Goal: Task Accomplishment & Management: Manage account settings

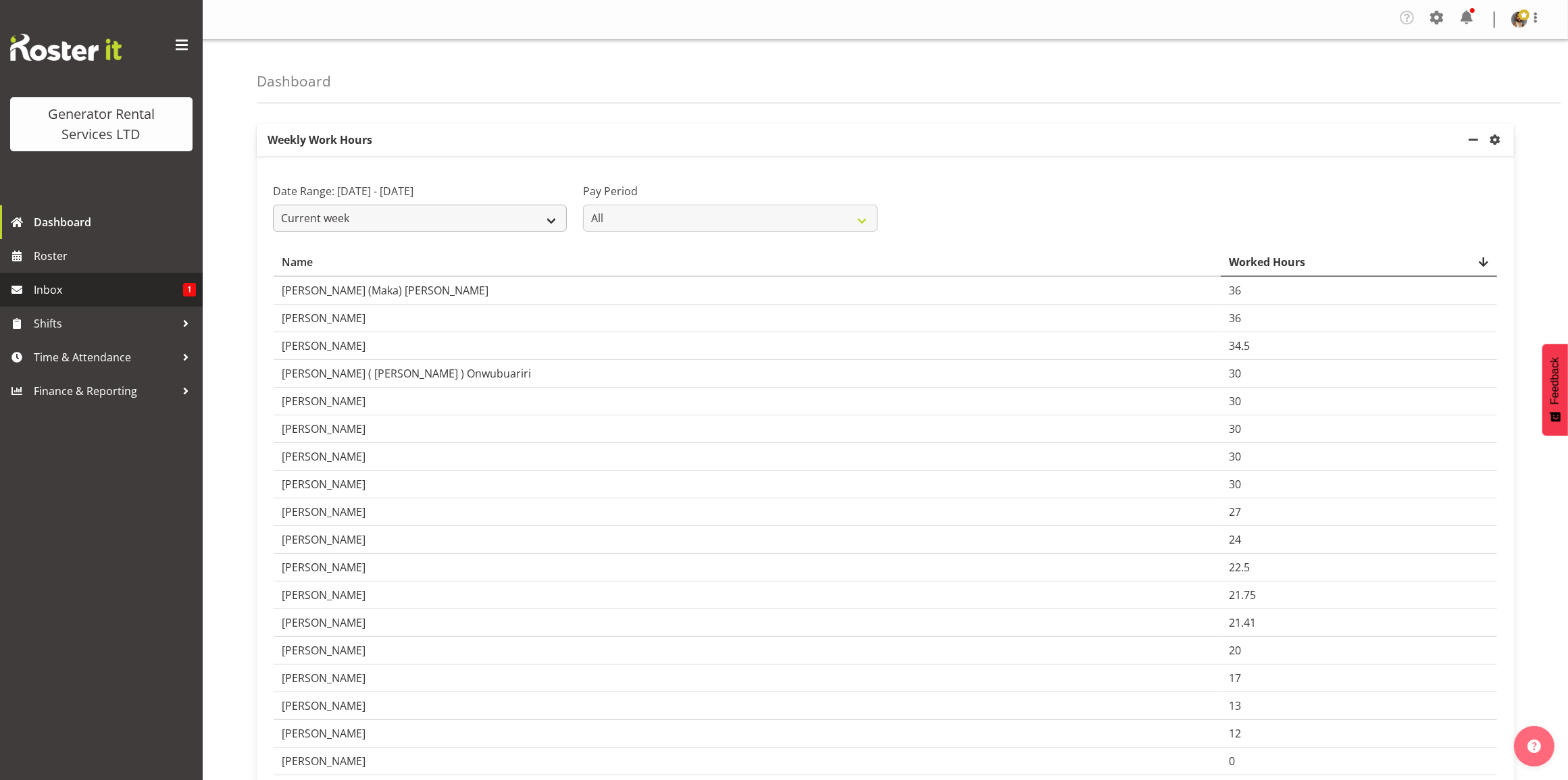
click at [125, 296] on span "Inbox" at bounding box center [109, 289] width 150 height 20
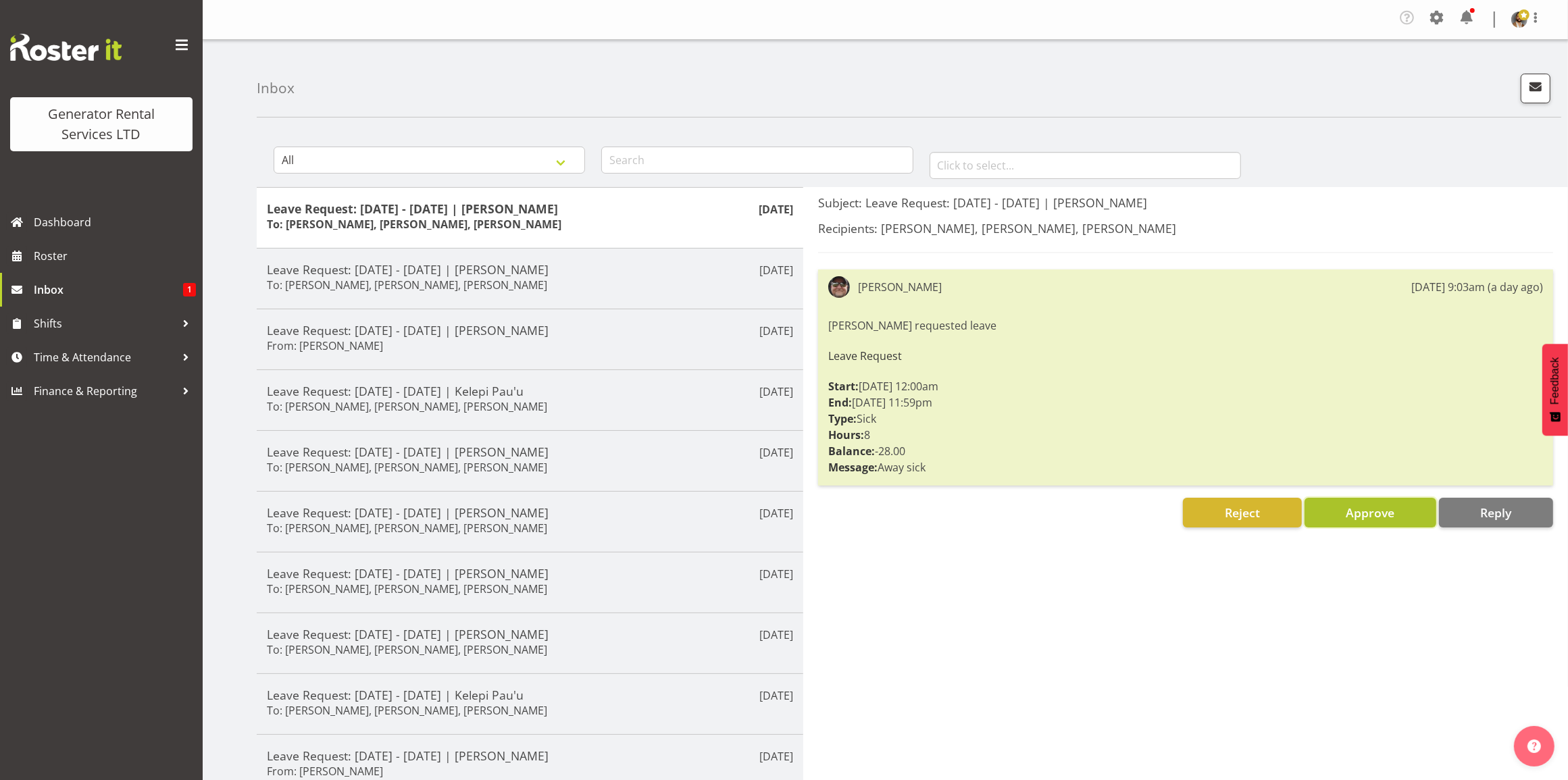
click at [1393, 508] on span "Approve" at bounding box center [1370, 512] width 49 height 16
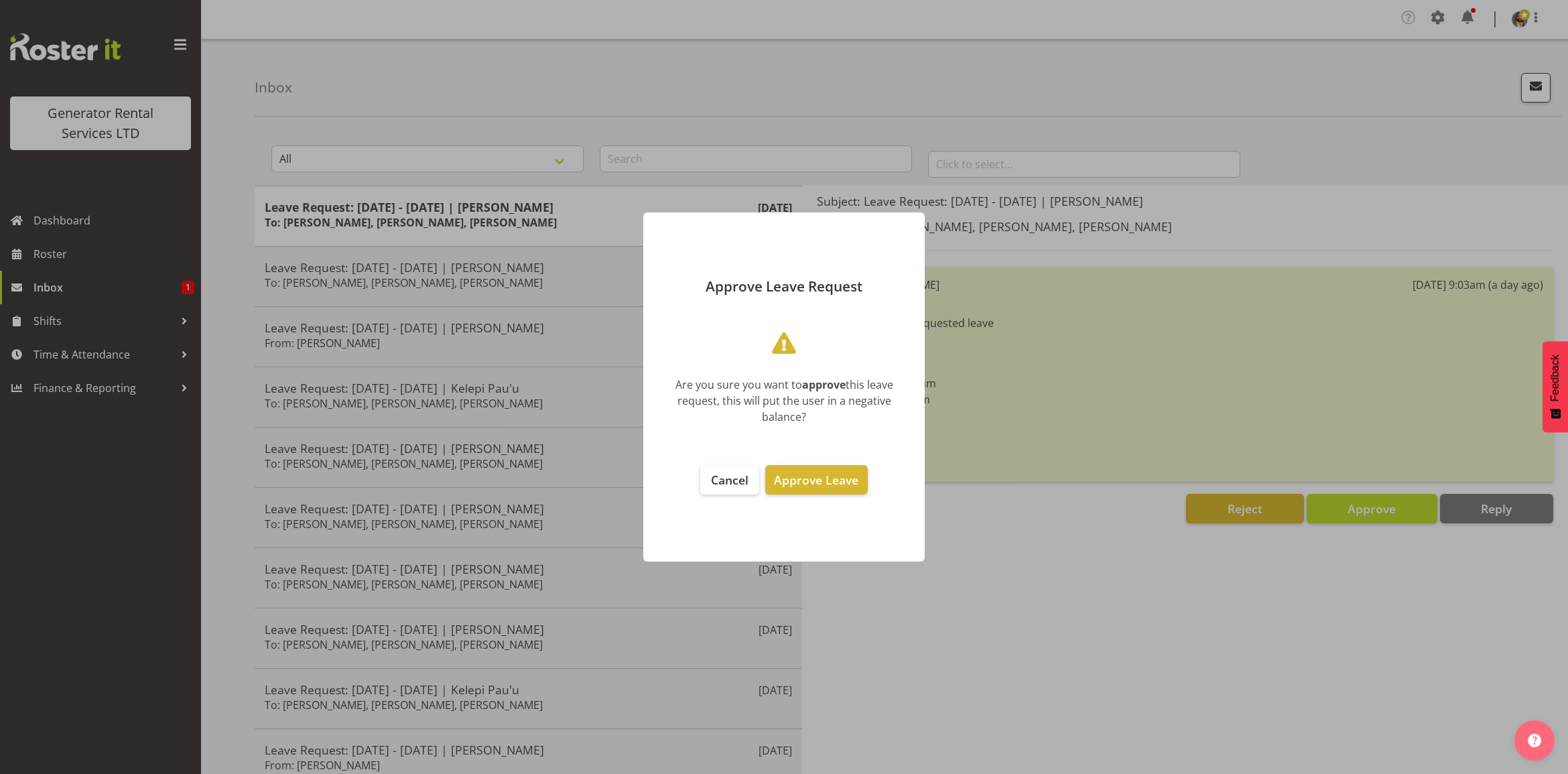
click at [868, 483] on footer "Cancel Approve Leave" at bounding box center [784, 507] width 281 height 110
click at [832, 483] on span "Approve Leave" at bounding box center [816, 480] width 85 height 16
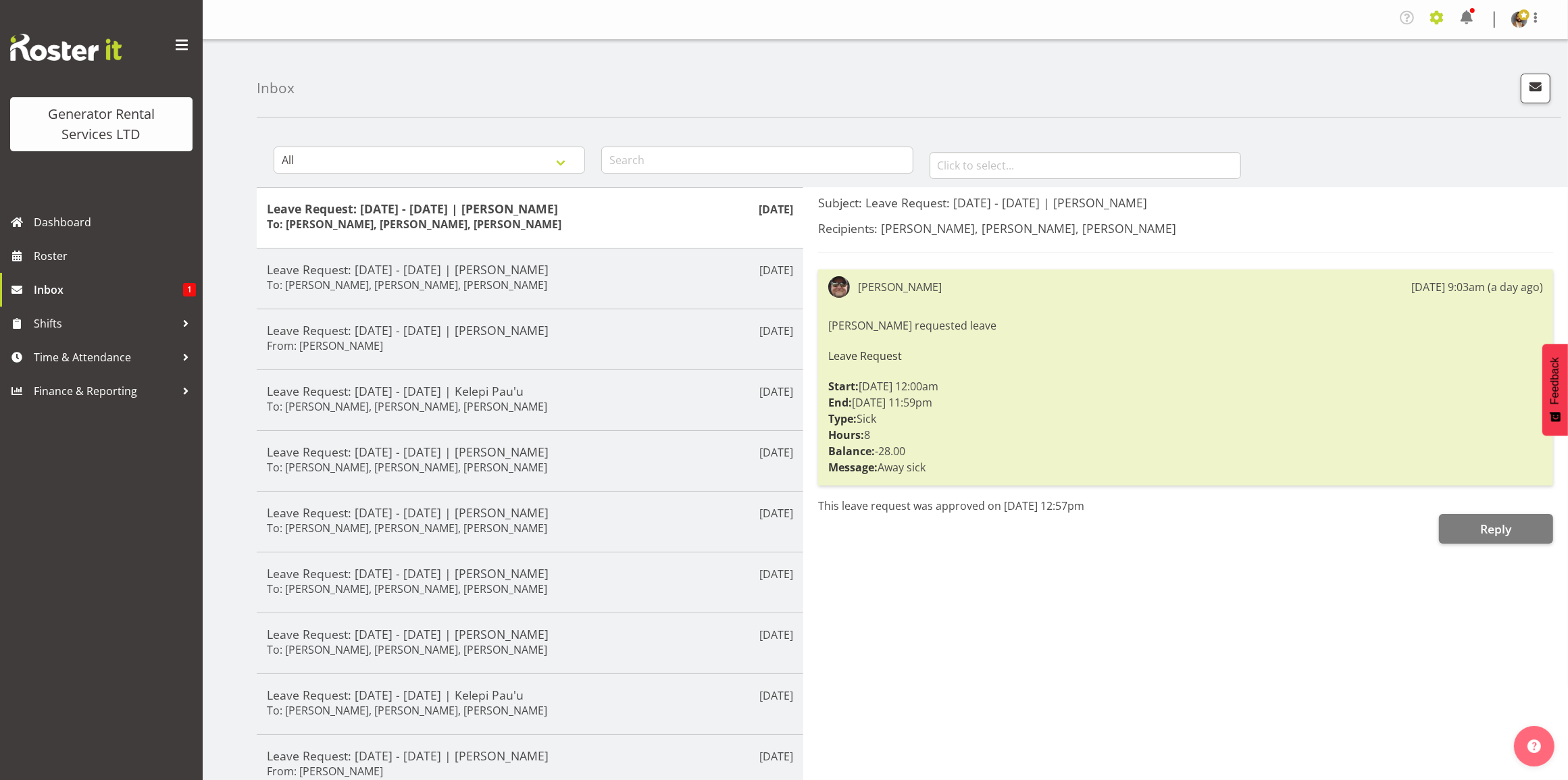
click at [1438, 12] on span at bounding box center [1437, 18] width 21 height 21
click at [1525, 14] on span at bounding box center [1524, 15] width 11 height 11
click at [1481, 55] on link "Profile" at bounding box center [1479, 50] width 130 height 24
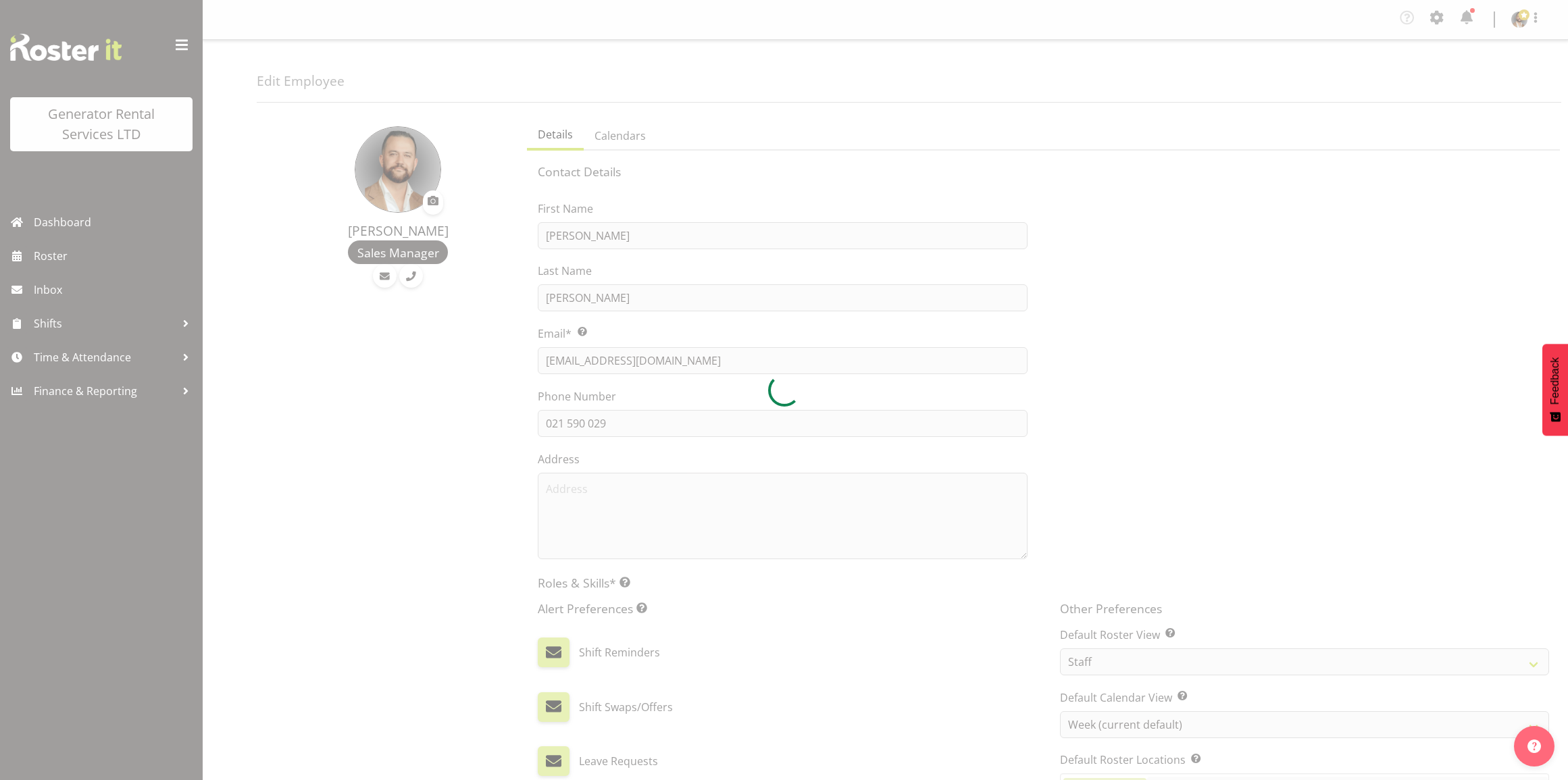
select select "TimelineWeek"
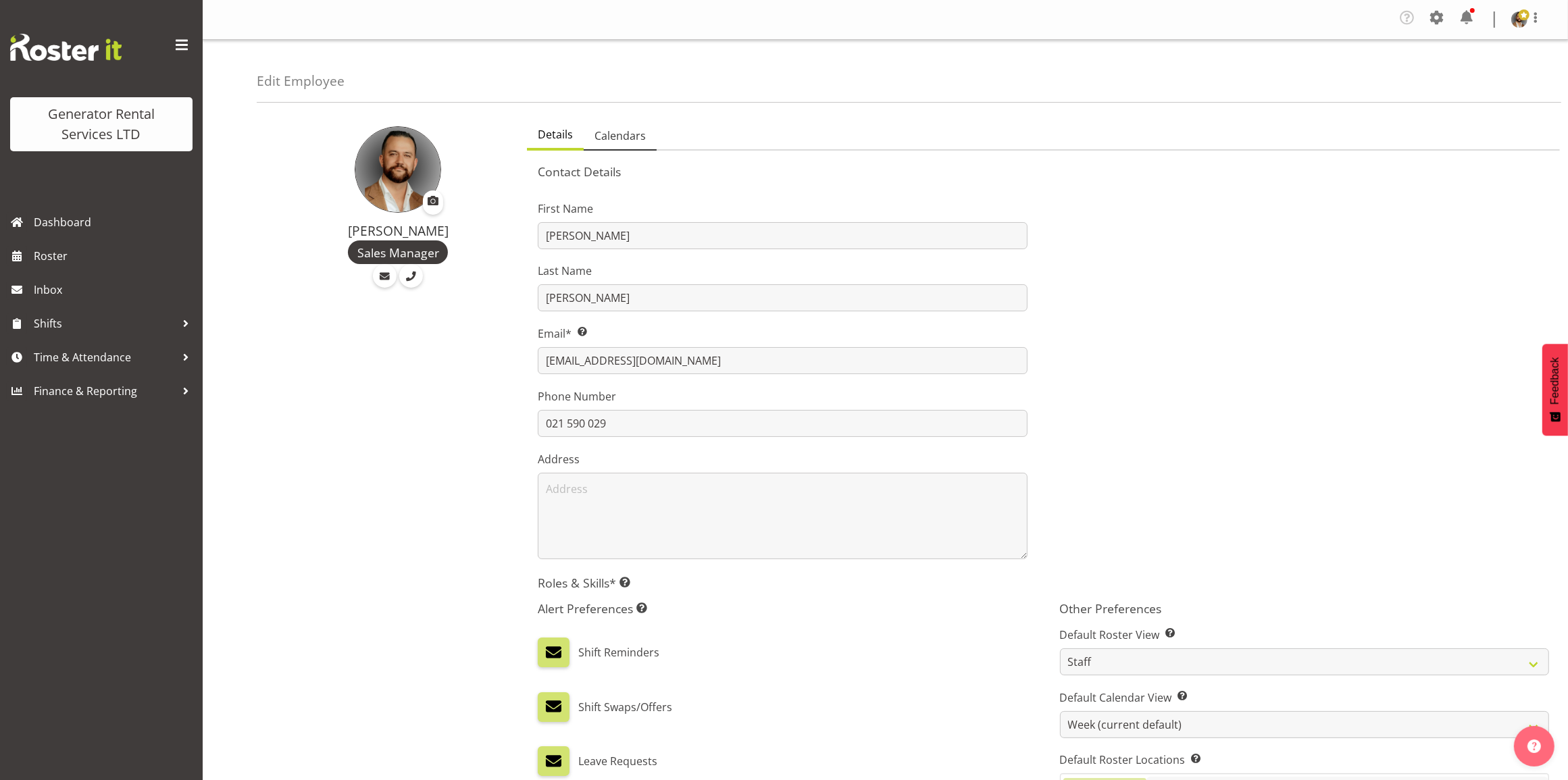
click at [626, 136] on span "Calendars" at bounding box center [620, 136] width 52 height 16
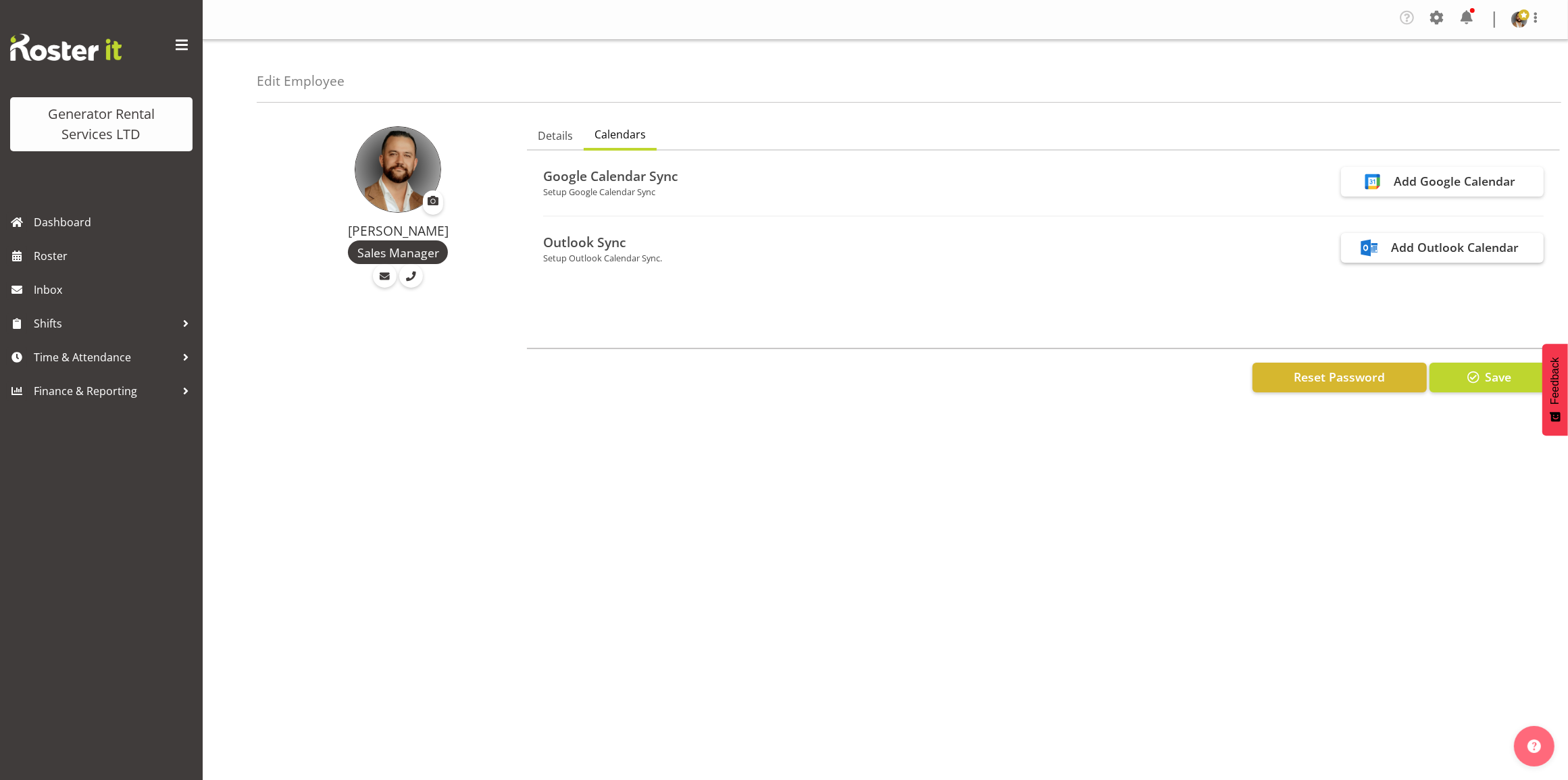
click at [1443, 251] on div "Add Outlook Calendar" at bounding box center [1455, 247] width 128 height 18
